Goal: Check status: Check status

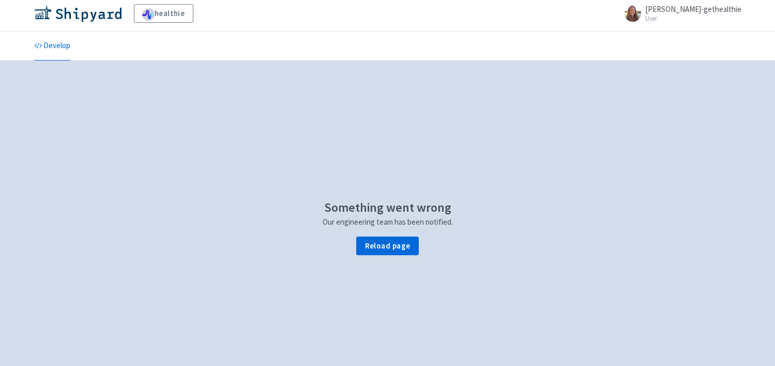
scroll to position [4, 0]
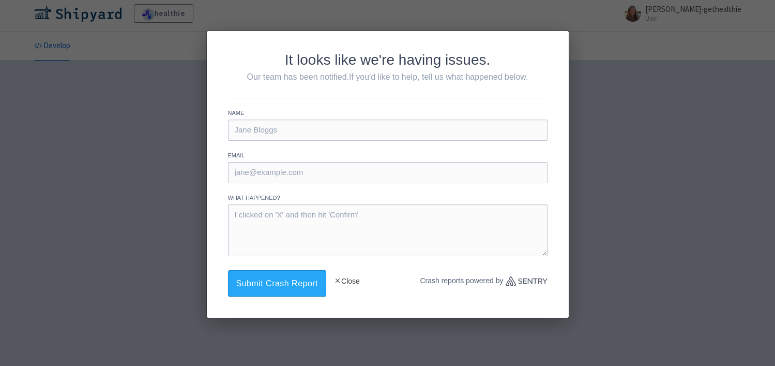
click at [334, 270] on button "Close" at bounding box center [347, 281] width 26 height 22
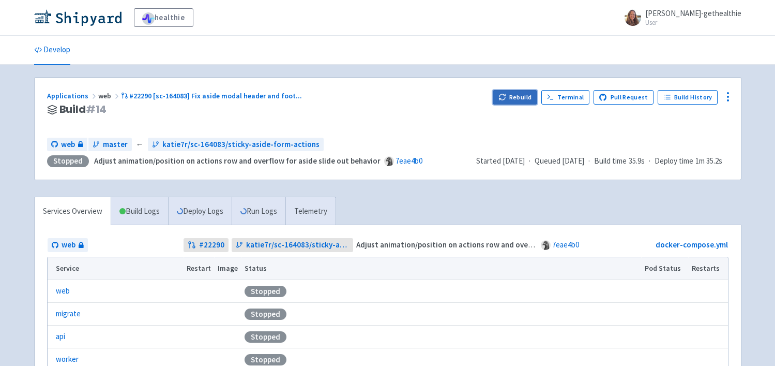
click at [506, 96] on icon "button" at bounding box center [503, 97] width 8 height 8
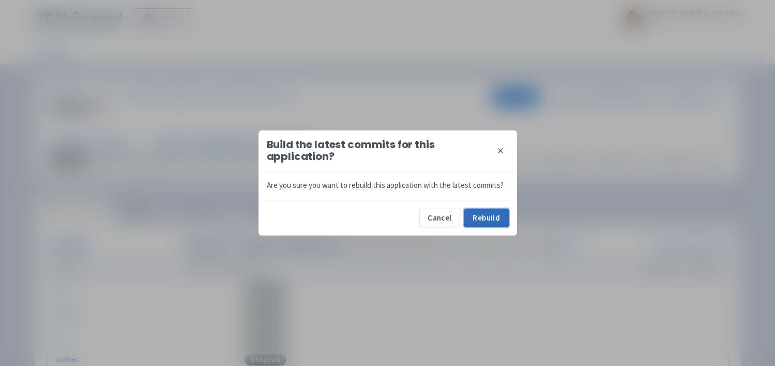
click at [488, 218] on button "Rebuild" at bounding box center [486, 217] width 44 height 19
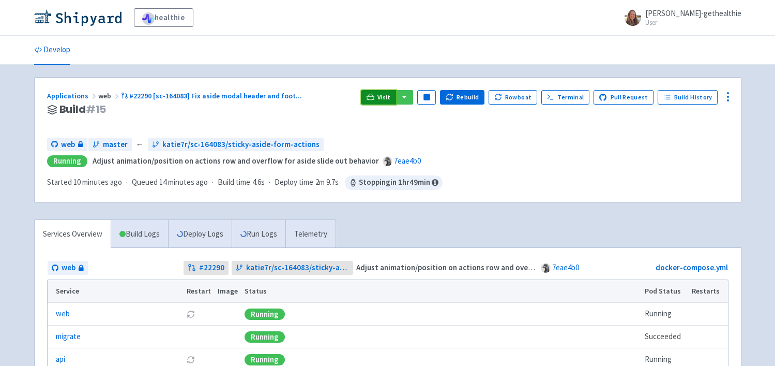
click at [374, 96] on icon at bounding box center [371, 97] width 8 height 6
